Goal: Find specific page/section: Find specific page/section

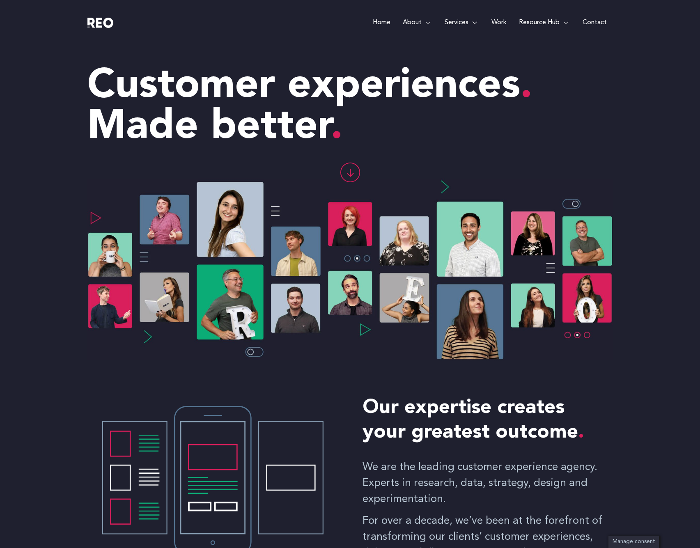
scroll to position [4166, 0]
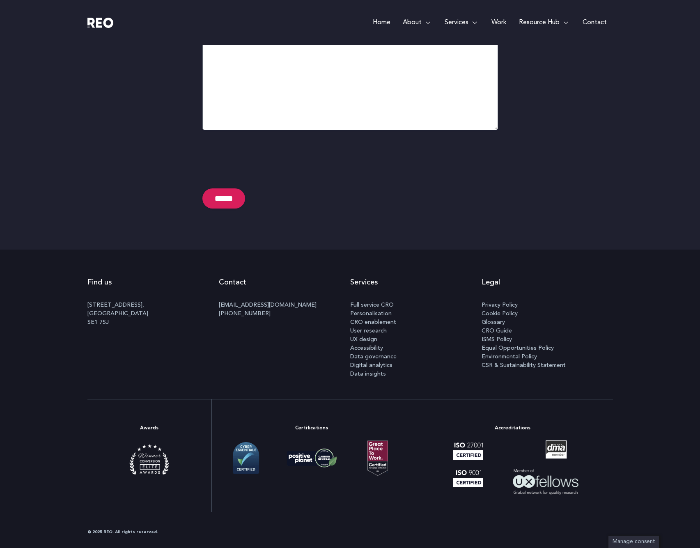
click at [305, 471] on img at bounding box center [312, 458] width 58 height 29
click at [300, 457] on img at bounding box center [312, 458] width 58 height 29
click at [311, 461] on img at bounding box center [312, 458] width 58 height 29
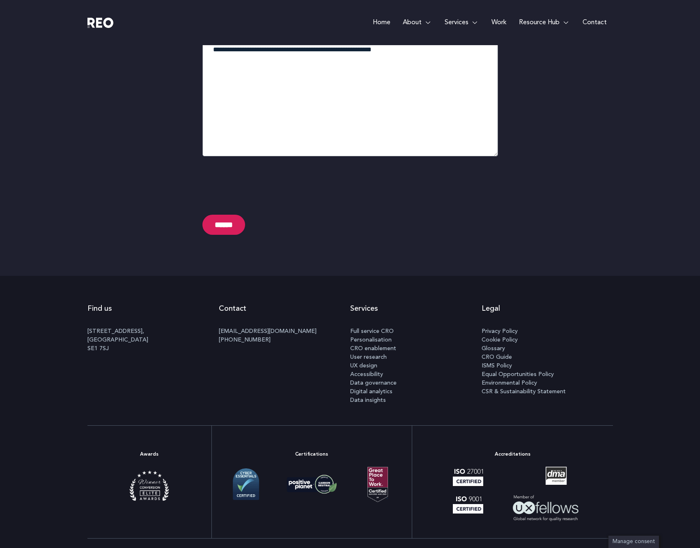
click at [500, 382] on span "Environmental Policy" at bounding box center [509, 383] width 55 height 9
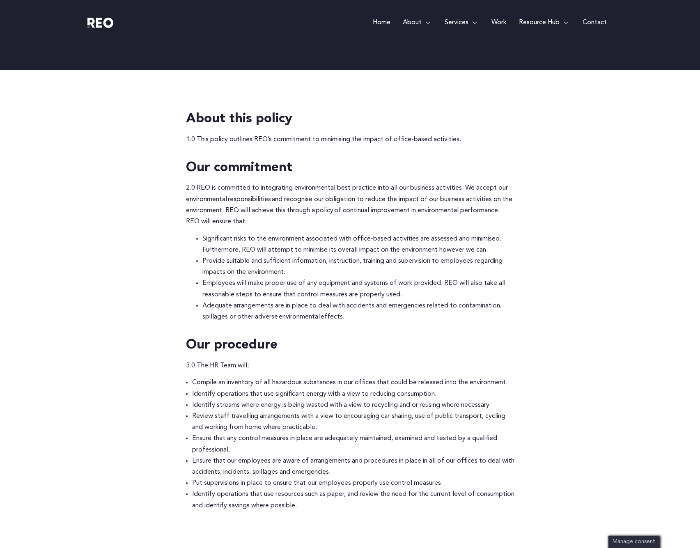
scroll to position [266, 0]
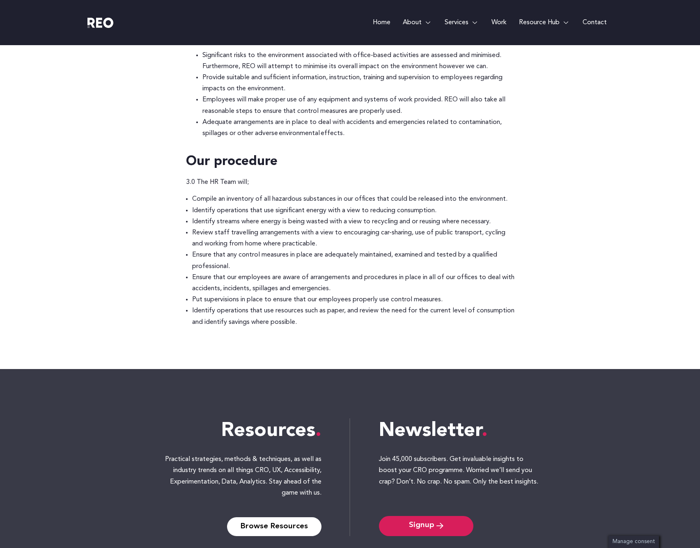
click at [147, 34] on div at bounding box center [152, 22] width 131 height 45
click at [196, 186] on p "3.0 The HR Team will;" at bounding box center [350, 182] width 329 height 11
